Goal: Transaction & Acquisition: Purchase product/service

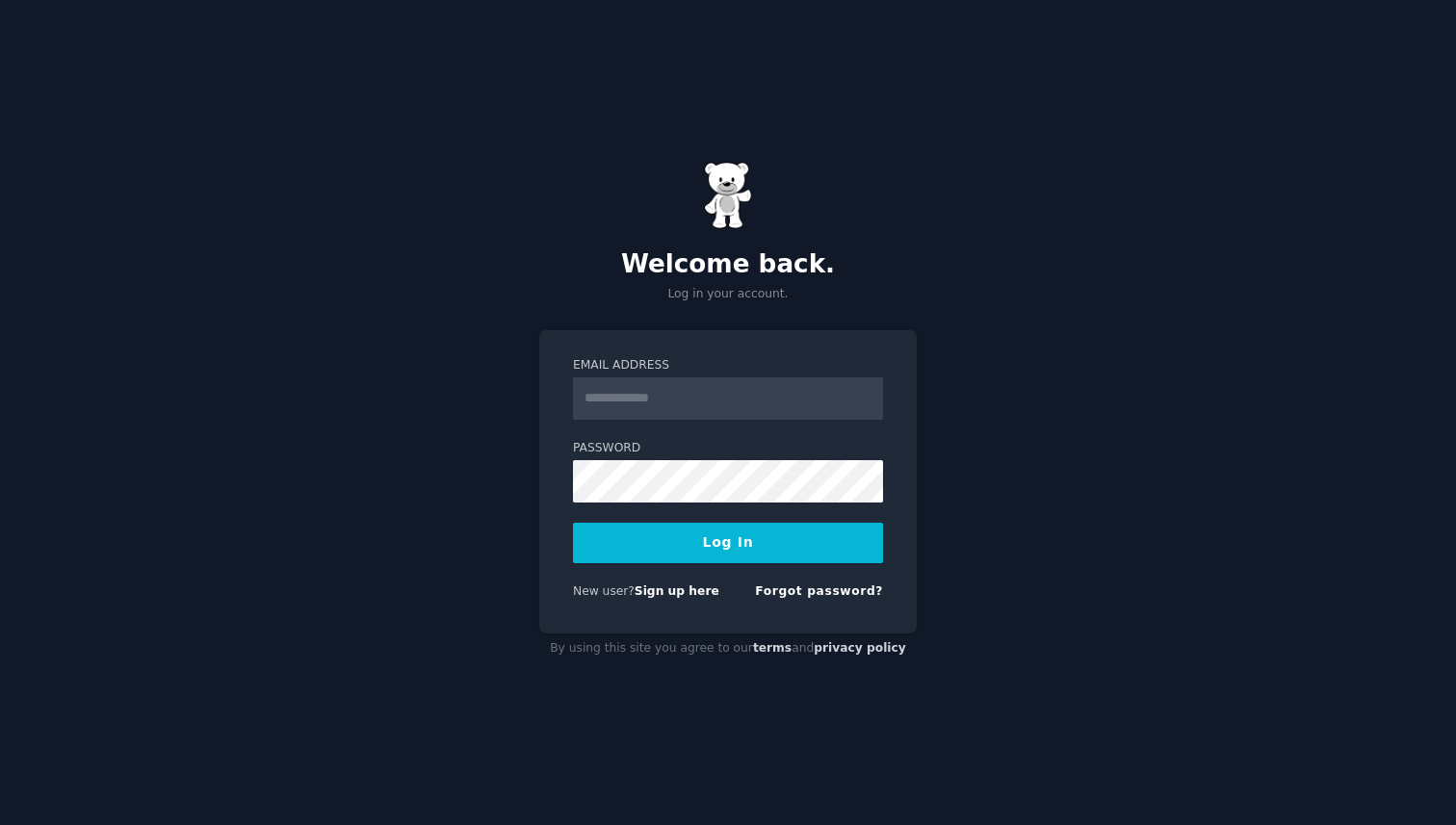
click at [700, 394] on input "Email Address" at bounding box center [728, 399] width 310 height 42
type input "**********"
click at [573, 522] on button "Log In" at bounding box center [728, 543] width 310 height 40
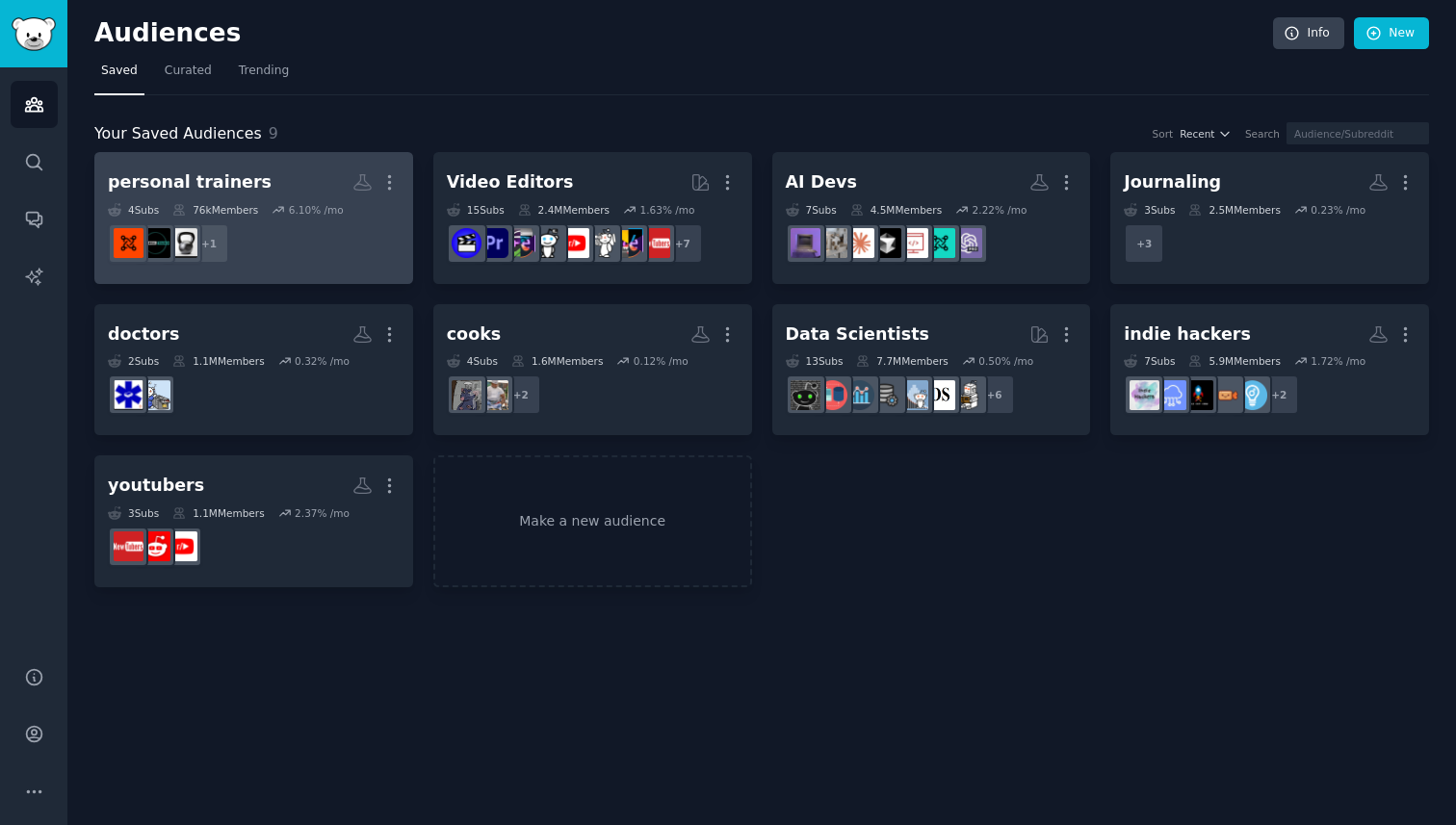
click at [382, 226] on dd "+ 1" at bounding box center [254, 244] width 292 height 54
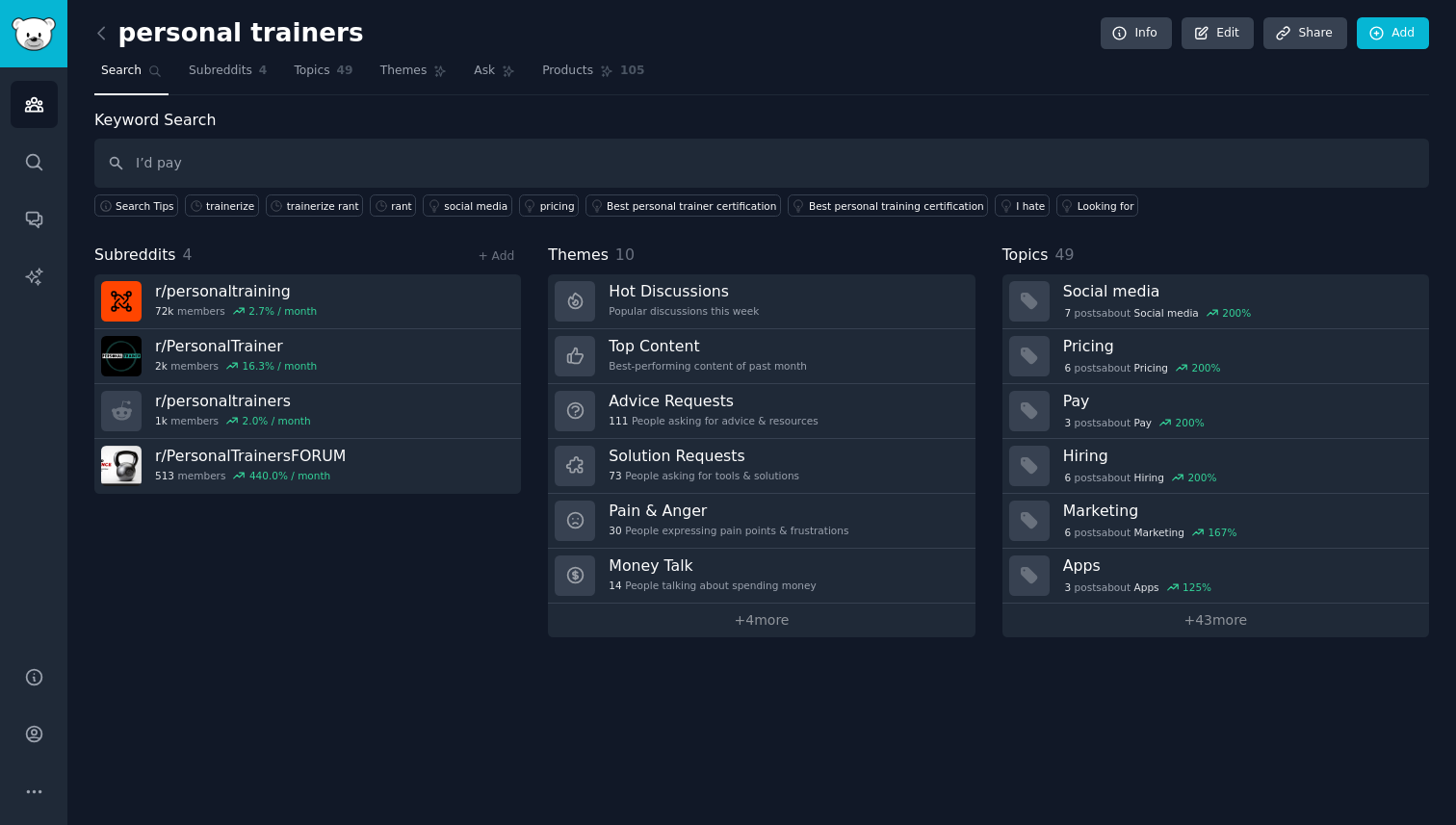
type input "I’d pay"
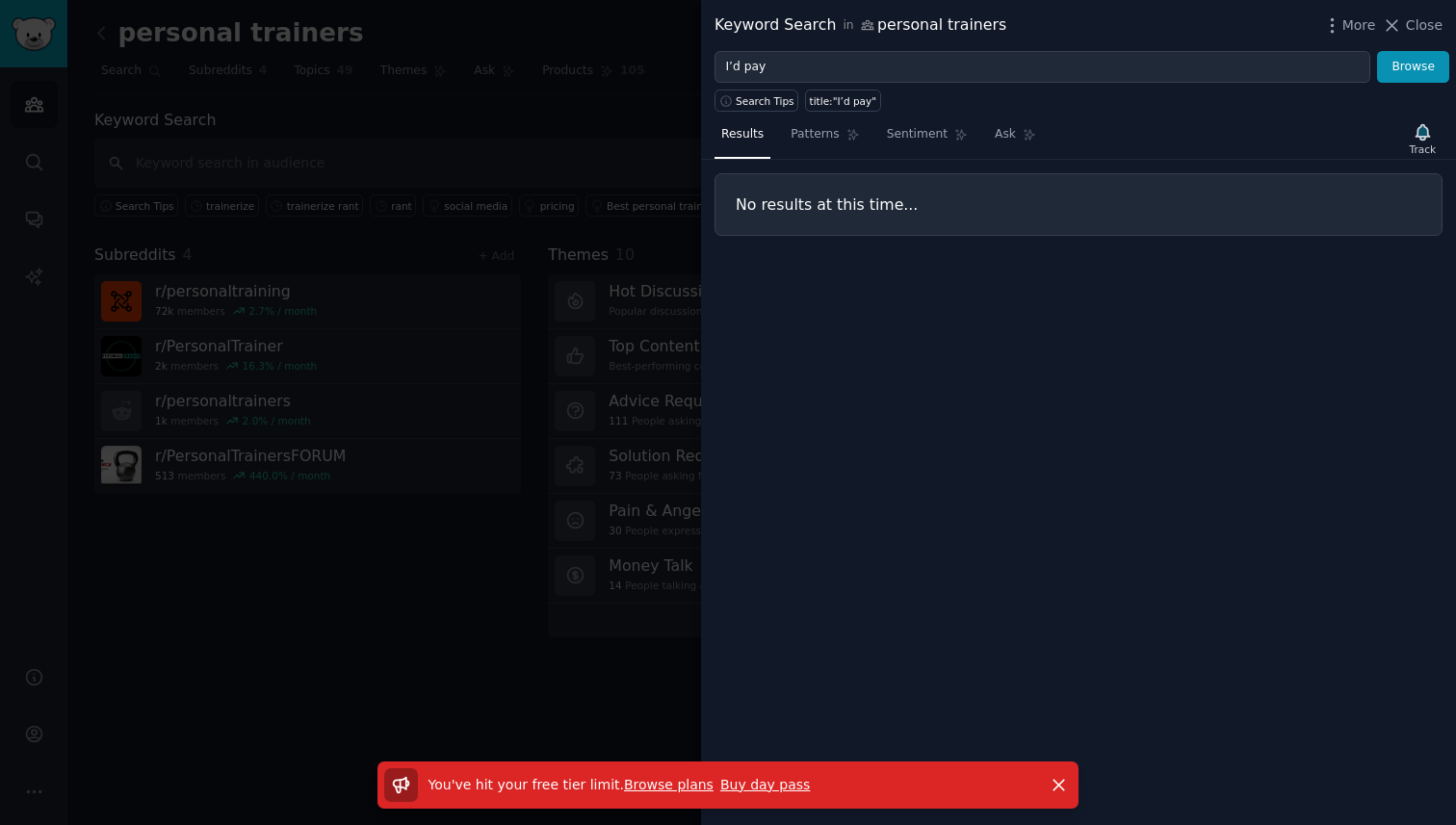
click at [642, 792] on p "You've hit your free tier limit . Browse plans Buy day pass" at bounding box center [619, 785] width 383 height 20
click at [642, 791] on link "Browse plans" at bounding box center [668, 785] width 90 height 15
